Goal: Transaction & Acquisition: Purchase product/service

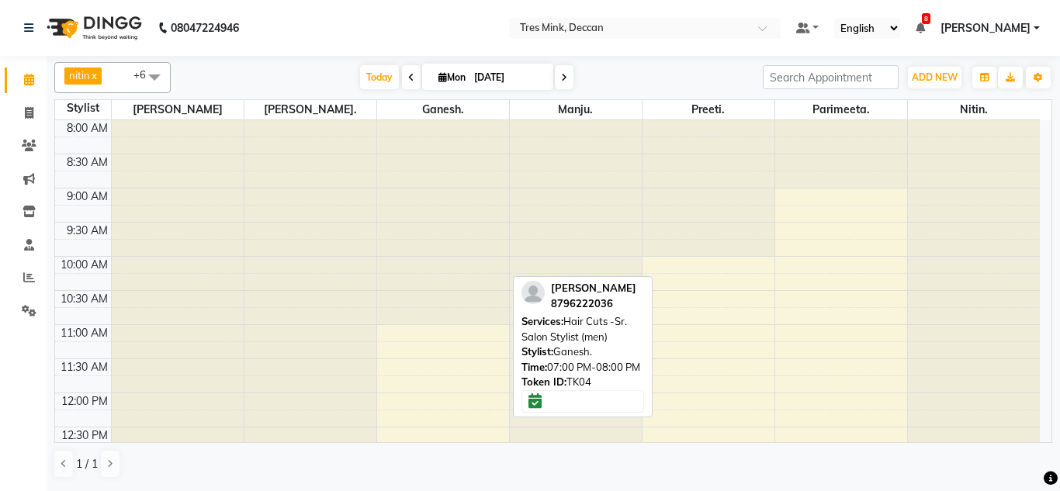
scroll to position [565, 0]
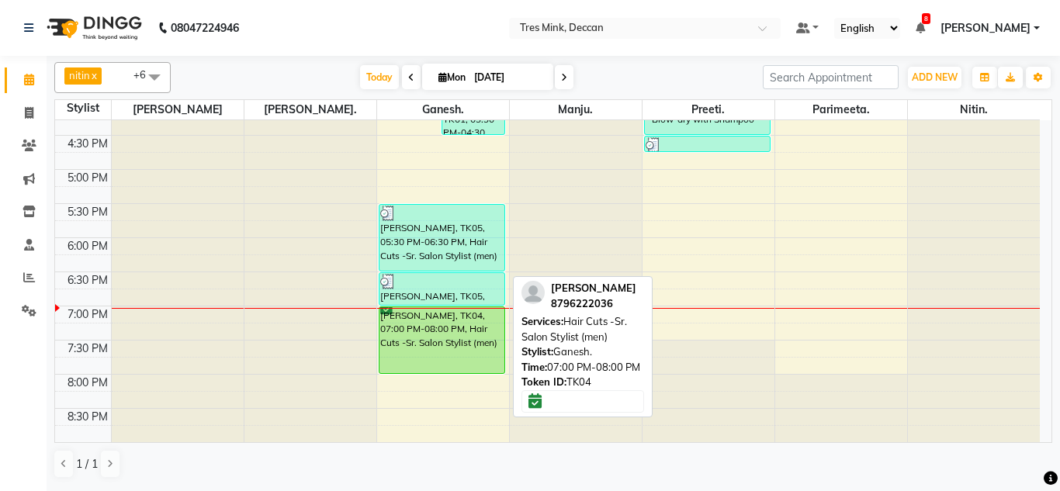
click at [452, 318] on div "[PERSON_NAME], TK04, 07:00 PM-08:00 PM, Hair Cuts -Sr. Salon Stylist (men)" at bounding box center [442, 340] width 126 height 66
select select "6"
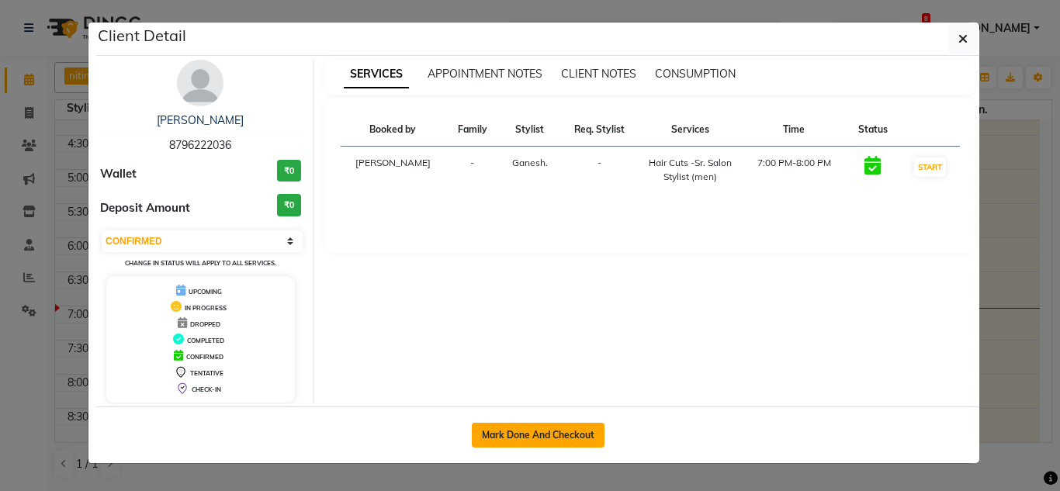
click at [494, 424] on button "Mark Done And Checkout" at bounding box center [538, 435] width 133 height 25
select select "service"
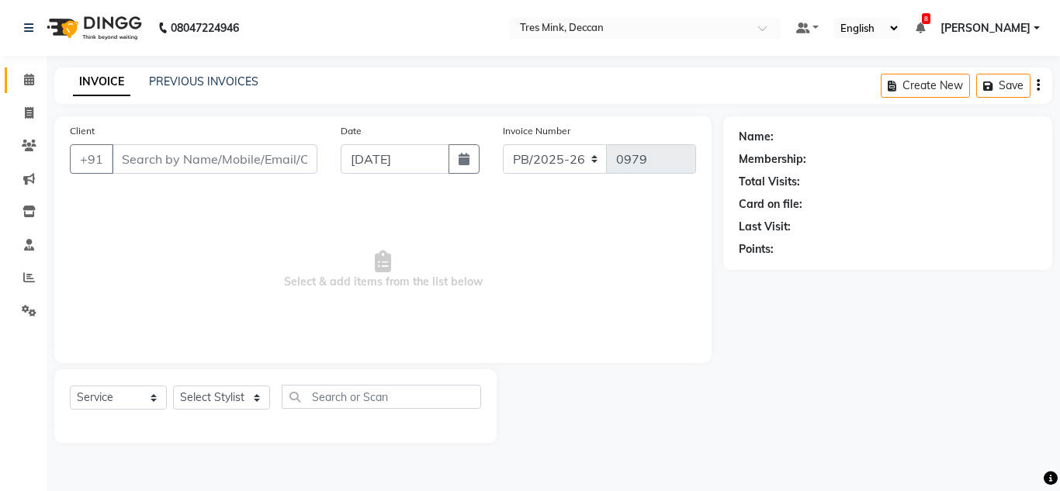
select select "3"
type input "8796222036"
select select "59501"
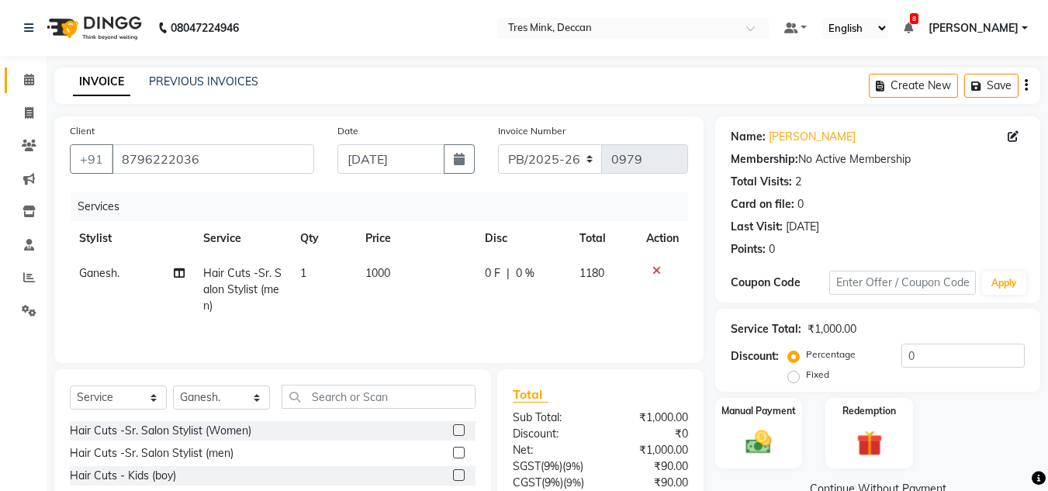
scroll to position [130, 0]
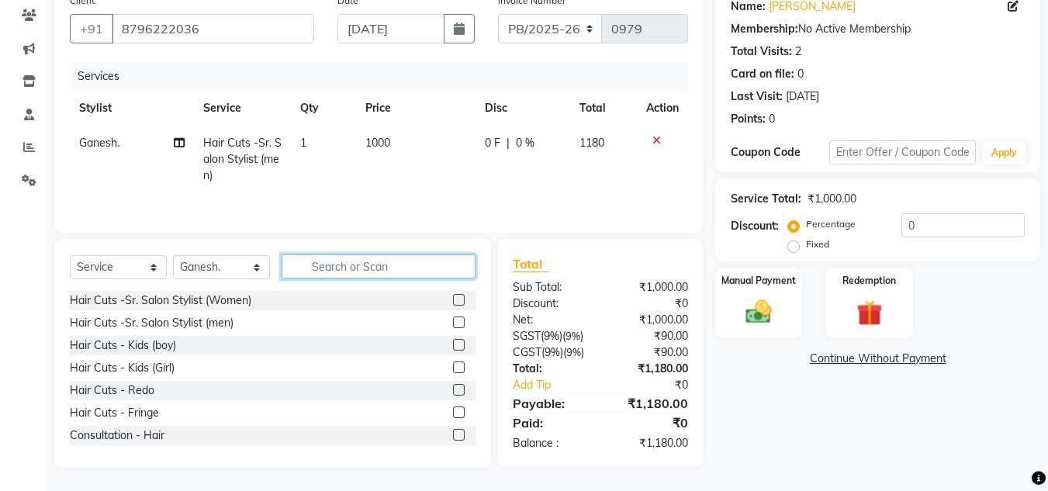
click at [328, 261] on input "text" at bounding box center [379, 266] width 194 height 24
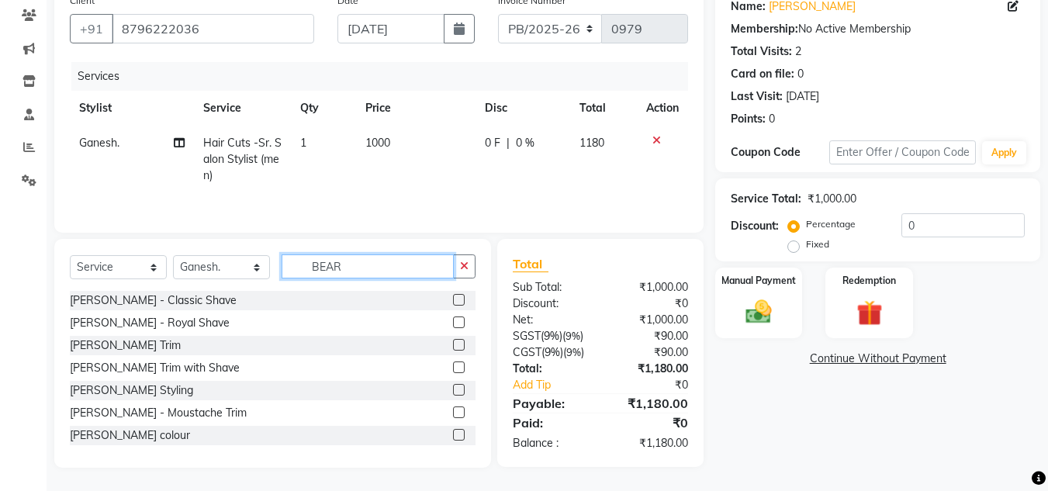
type input "BEAR"
click at [453, 301] on label at bounding box center [459, 300] width 12 height 12
click at [453, 301] on input "checkbox" at bounding box center [458, 301] width 10 height 10
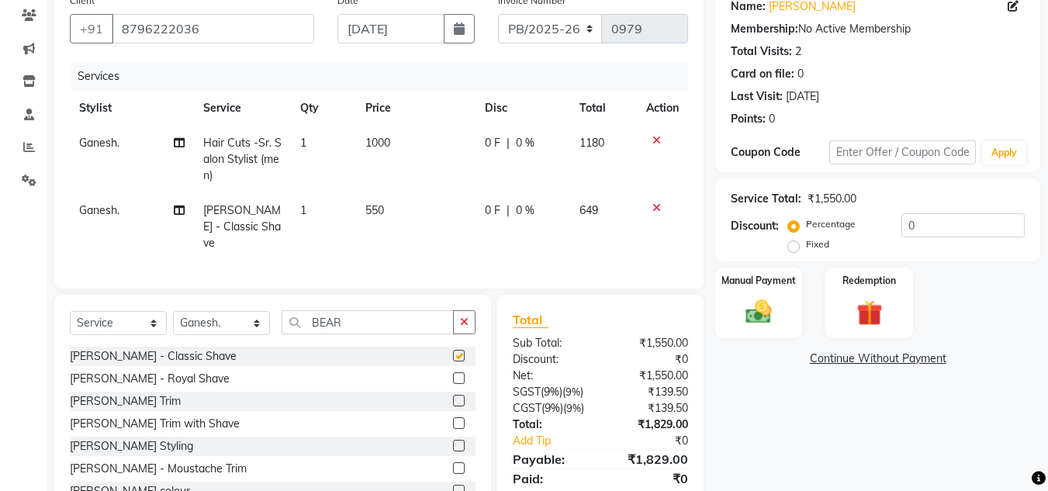
checkbox input "false"
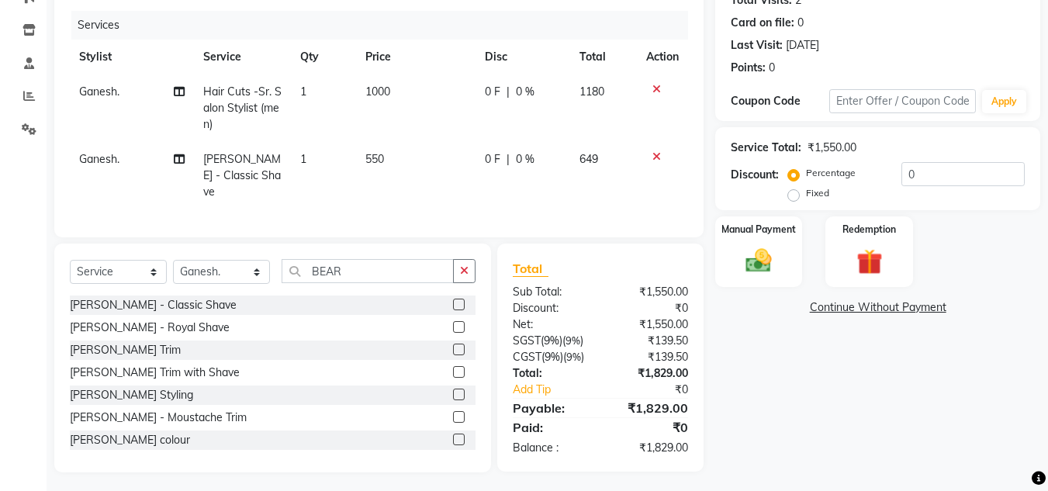
click at [792, 400] on div "Name: [PERSON_NAME] Membership: No Active Membership Total Visits: 2 Card on fi…" at bounding box center [883, 204] width 337 height 538
drag, startPoint x: 777, startPoint y: 396, endPoint x: 797, endPoint y: 427, distance: 35.9
click at [796, 427] on div "Name: [PERSON_NAME] Membership: No Active Membership Total Visits: 2 Card on fi…" at bounding box center [883, 204] width 337 height 538
click at [763, 251] on img at bounding box center [758, 260] width 43 height 31
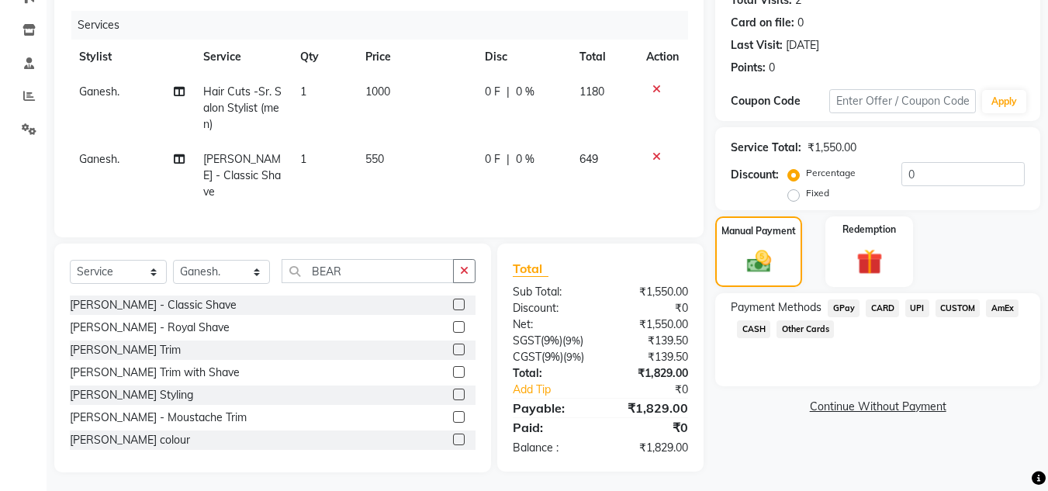
click at [921, 310] on span "UPI" at bounding box center [917, 308] width 24 height 18
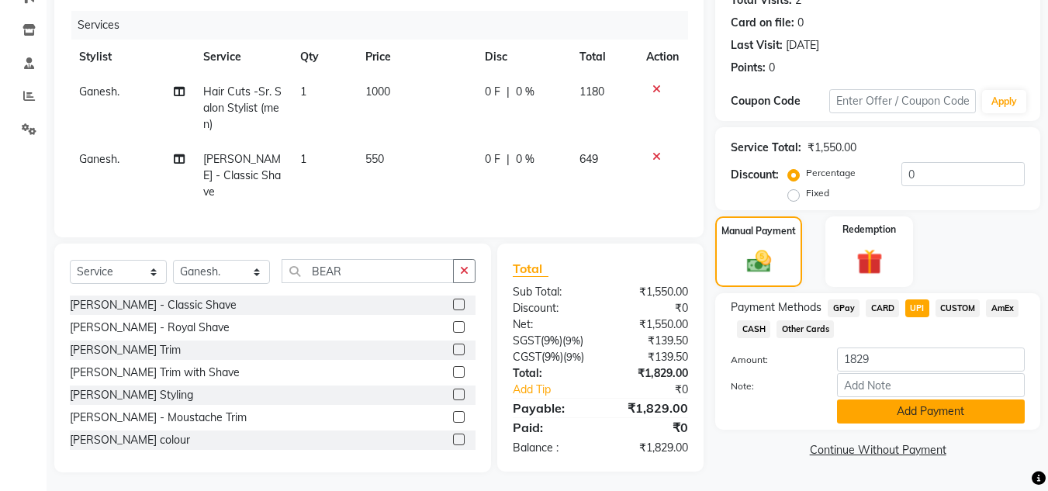
click at [892, 408] on button "Add Payment" at bounding box center [931, 411] width 188 height 24
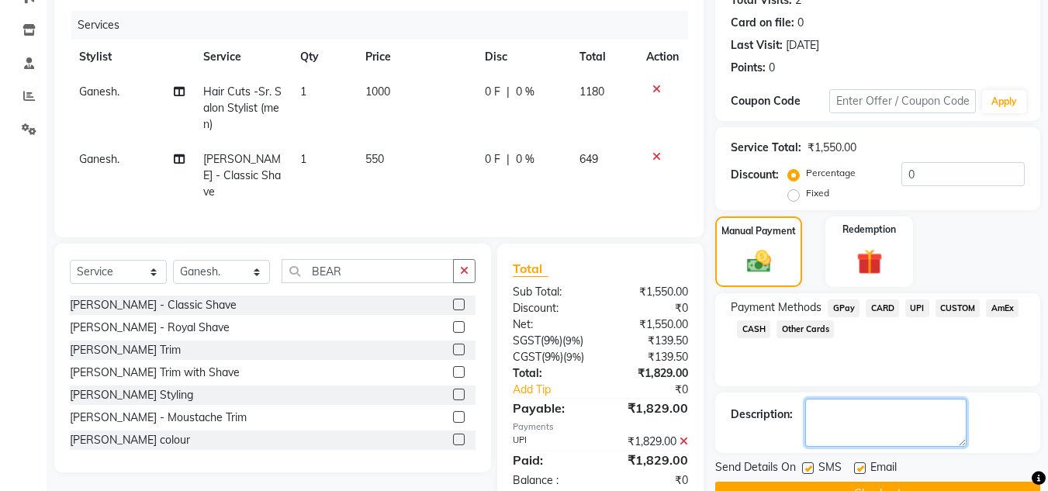
click at [893, 417] on textarea at bounding box center [885, 423] width 161 height 48
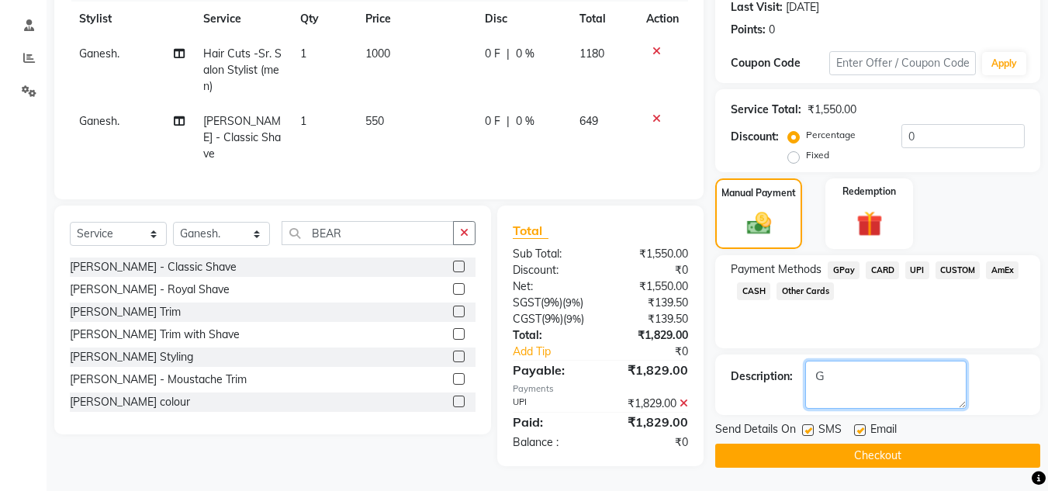
type textarea "G"
click at [873, 445] on div "Send Details On SMS Email Checkout" at bounding box center [877, 444] width 325 height 47
click at [871, 458] on button "Checkout" at bounding box center [877, 456] width 325 height 24
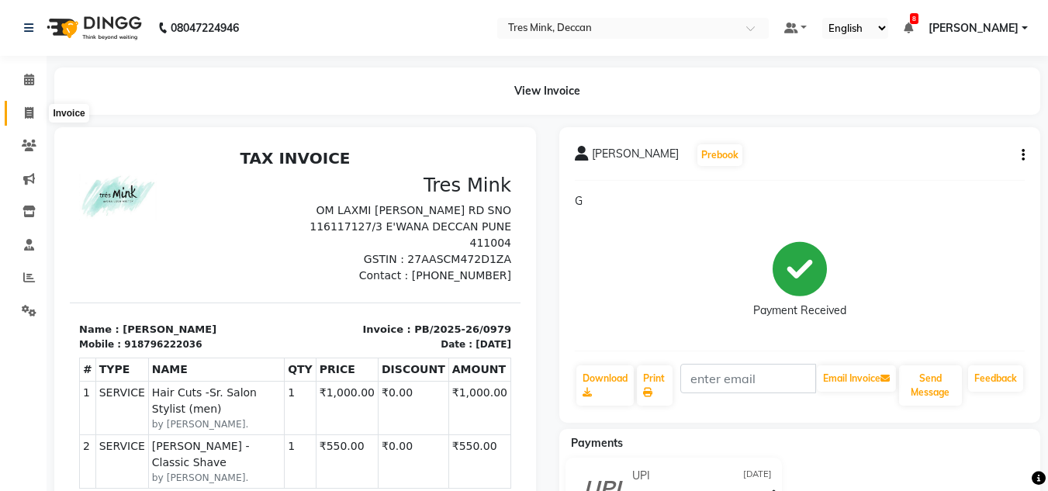
drag, startPoint x: 27, startPoint y: 108, endPoint x: 47, endPoint y: 102, distance: 21.1
click at [27, 108] on icon at bounding box center [29, 113] width 9 height 12
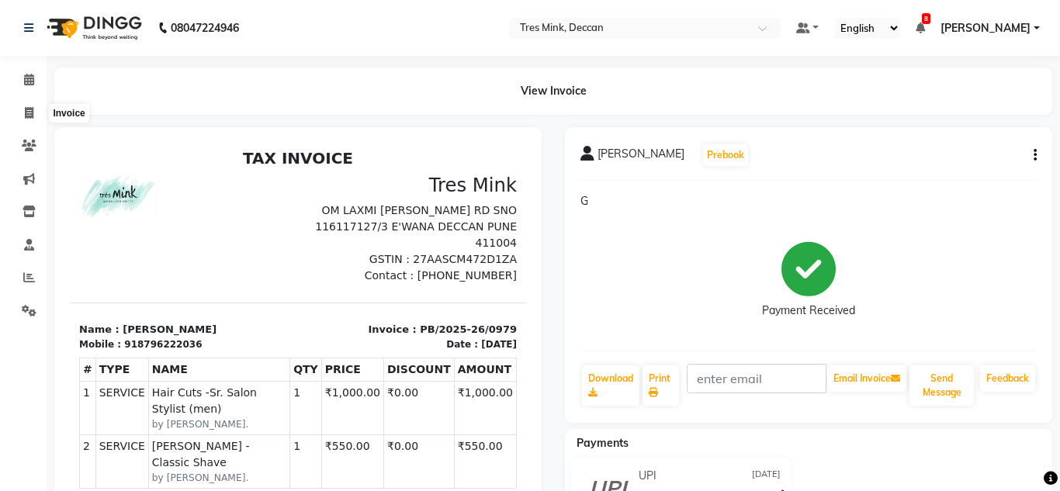
select select "service"
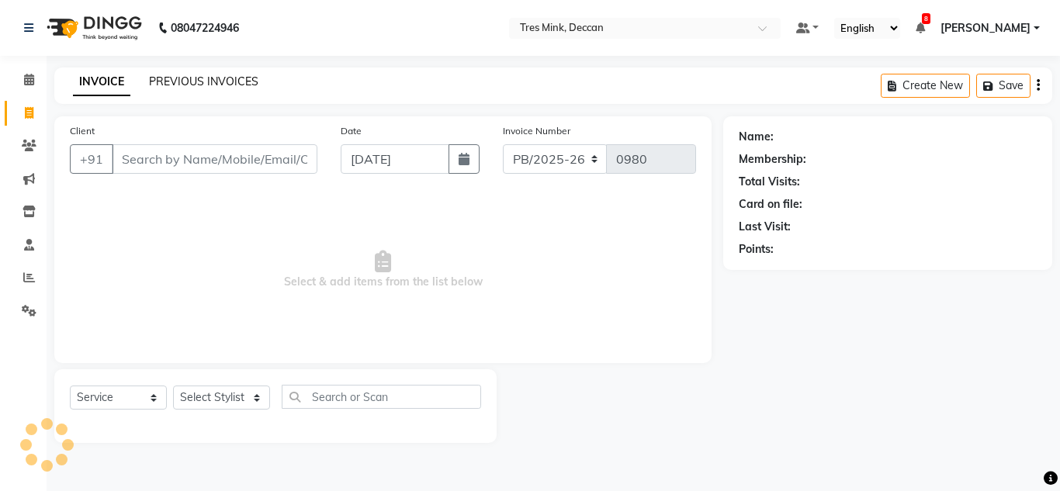
click at [164, 81] on link "PREVIOUS INVOICES" at bounding box center [203, 81] width 109 height 14
